Goal: Find specific page/section: Find specific page/section

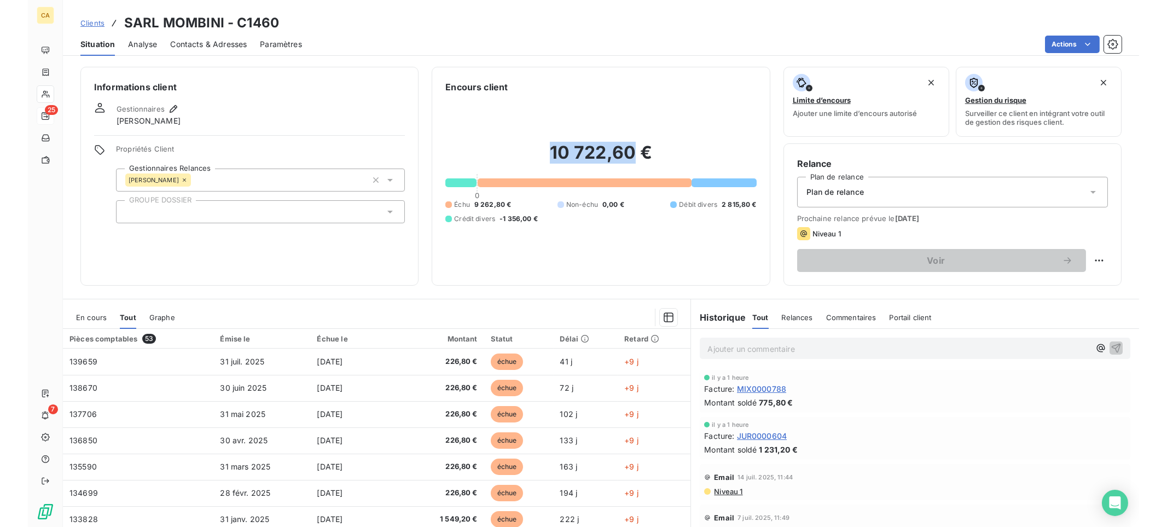
scroll to position [466, 0]
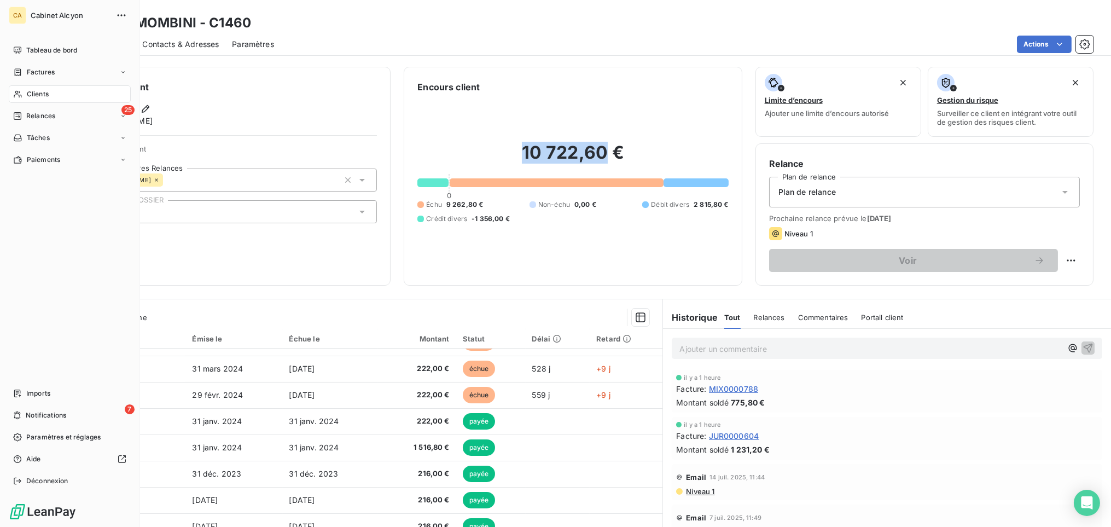
click at [28, 96] on span "Clients" at bounding box center [38, 94] width 22 height 10
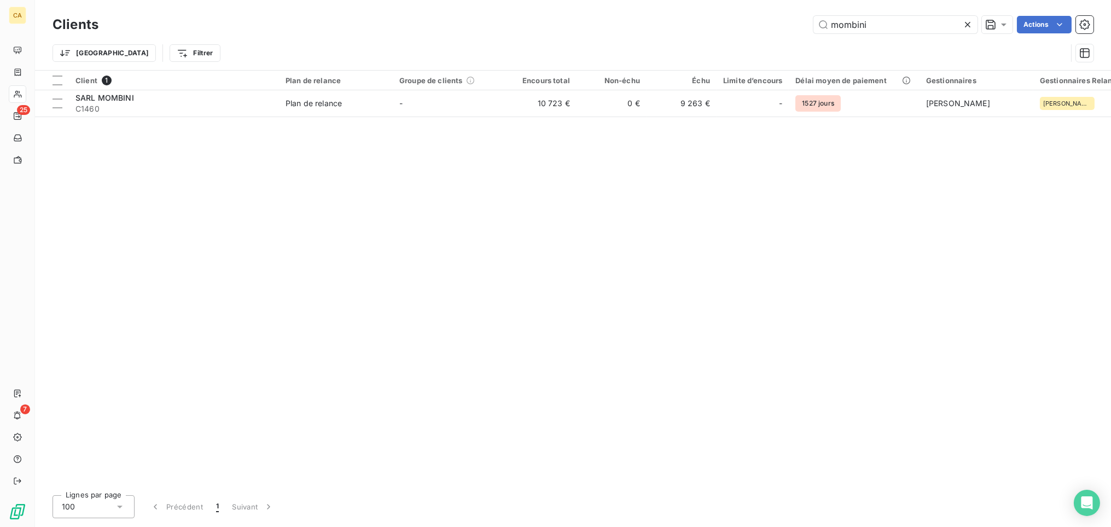
click at [970, 24] on icon at bounding box center [968, 24] width 11 height 11
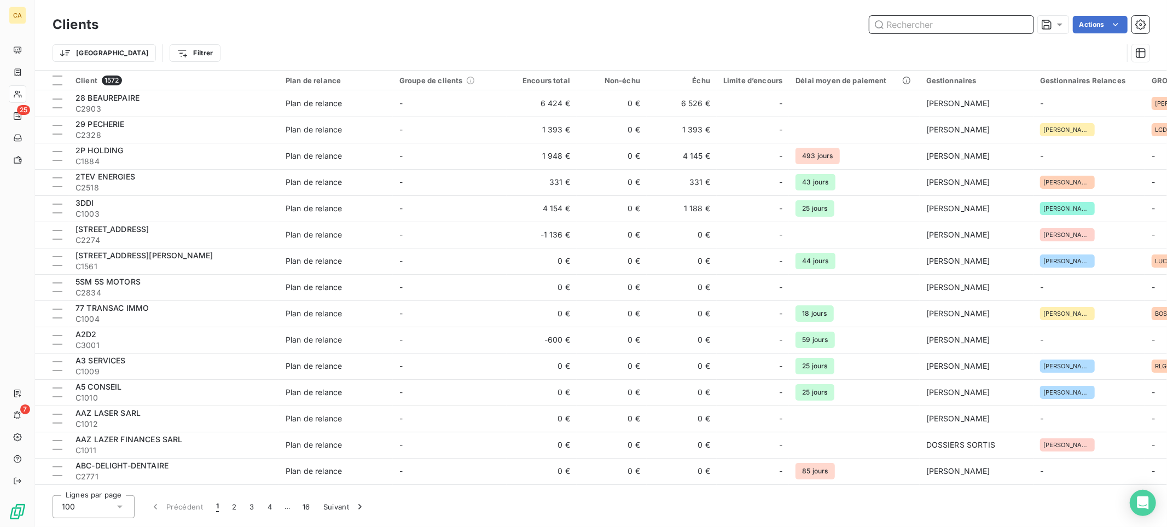
click at [949, 26] on input "text" at bounding box center [951, 25] width 164 height 18
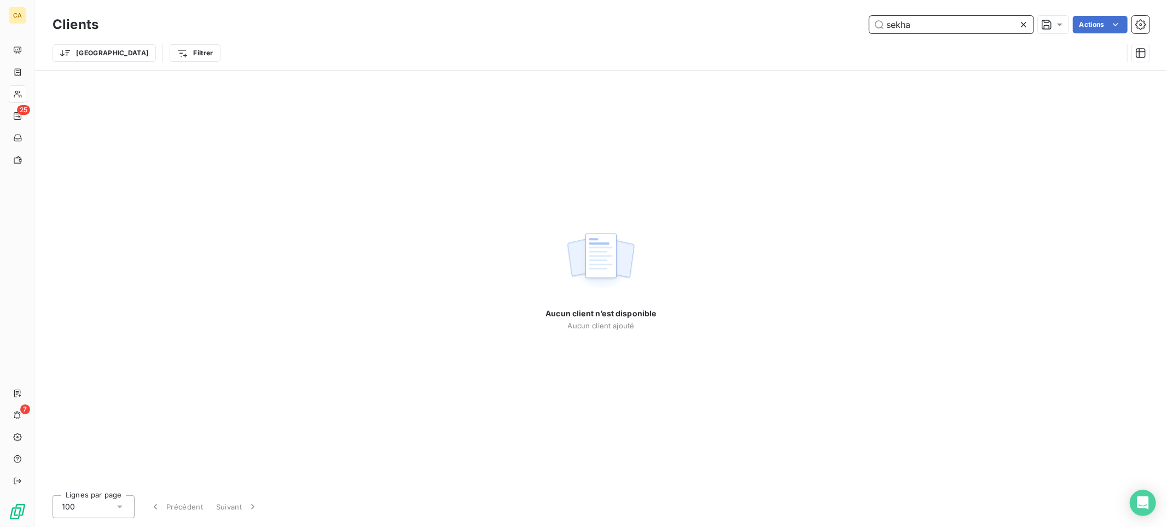
click at [898, 25] on input "sekha" at bounding box center [951, 25] width 164 height 18
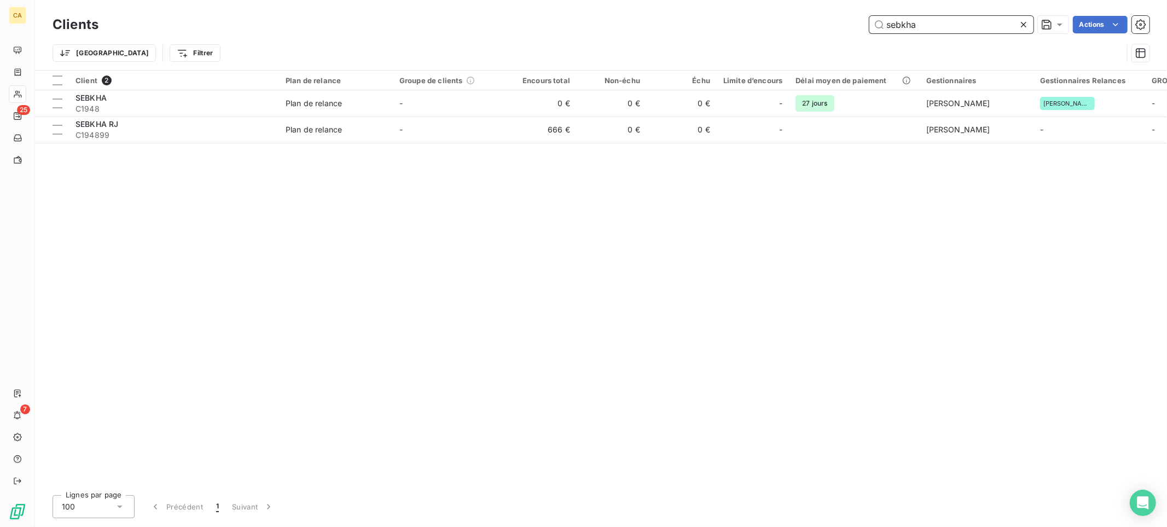
type input "sebkha"
click at [790, 225] on div "Client 2 Plan de relance Groupe de clients Encours total Non-échu Échu Limite d…" at bounding box center [601, 279] width 1132 height 416
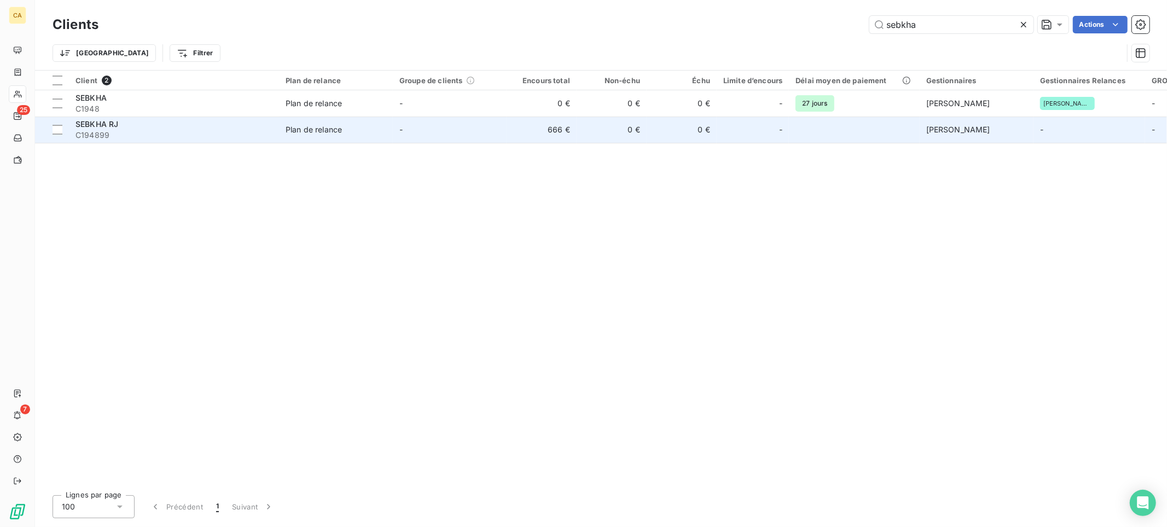
click at [321, 127] on div "Plan de relance" at bounding box center [314, 129] width 56 height 11
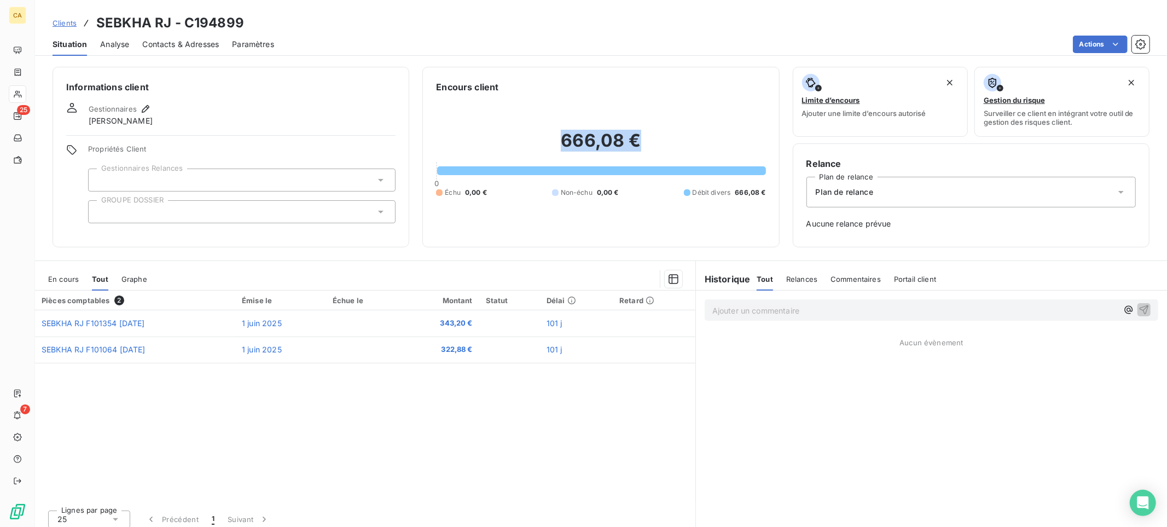
drag, startPoint x: 556, startPoint y: 141, endPoint x: 645, endPoint y: 140, distance: 88.7
click at [645, 140] on h2 "666,08 €" at bounding box center [600, 146] width 329 height 33
copy h2 "666,08 €"
